Goal: Task Accomplishment & Management: Manage account settings

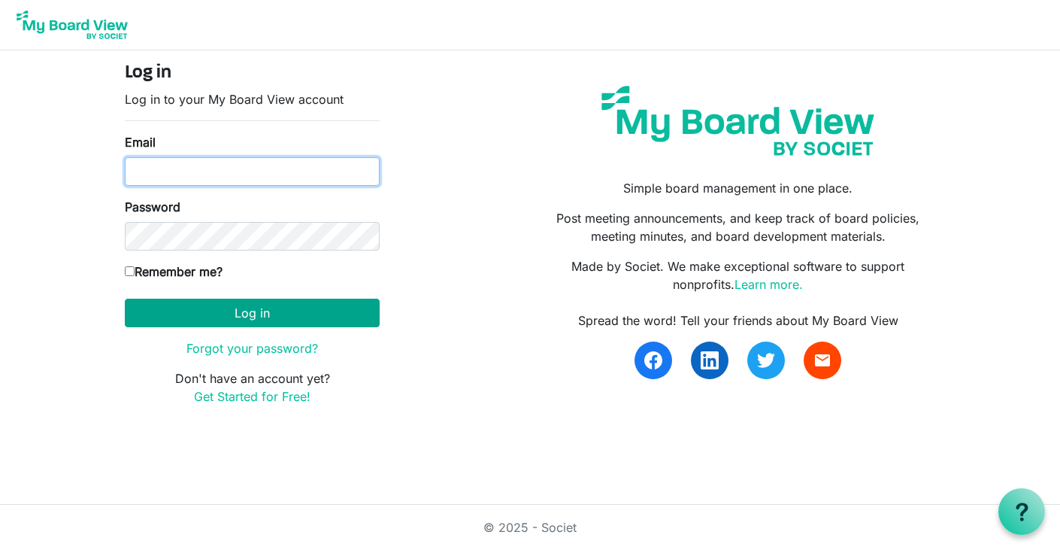
type input "programs@lgbtcenterofreading.com"
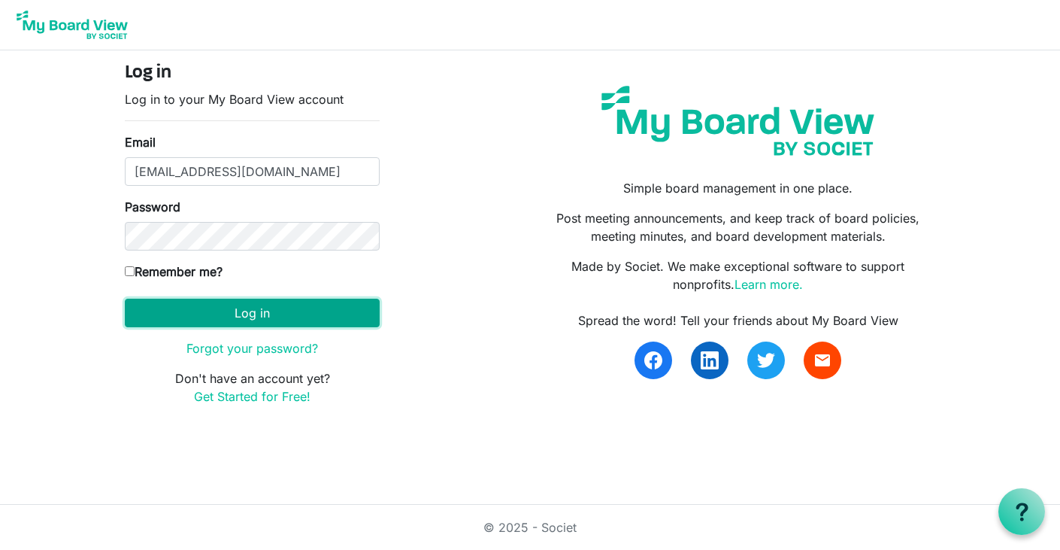
click at [283, 310] on button "Log in" at bounding box center [252, 312] width 255 height 29
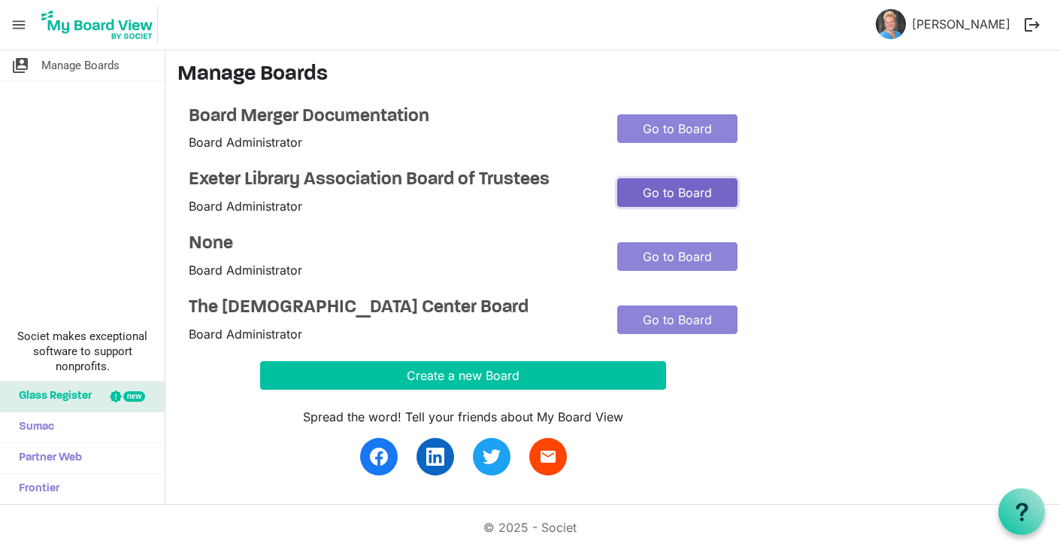
click at [664, 184] on link "Go to Board" at bounding box center [677, 192] width 120 height 29
